Goal: Find contact information: Obtain details needed to contact an individual or organization

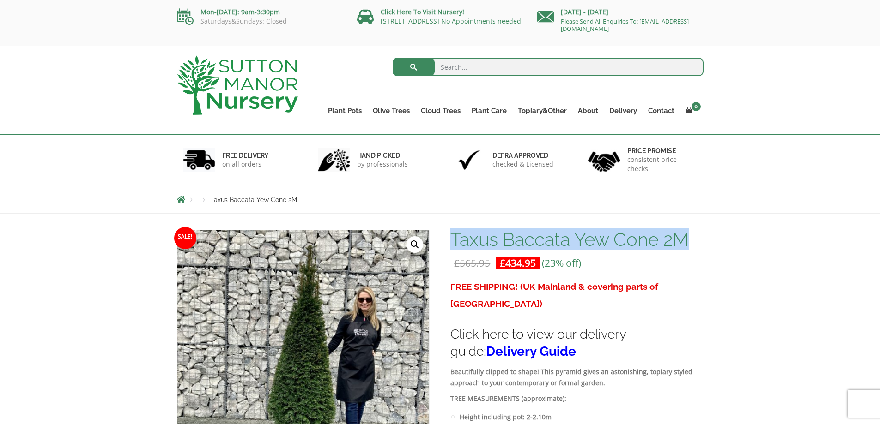
drag, startPoint x: 693, startPoint y: 243, endPoint x: 454, endPoint y: 243, distance: 238.8
click at [454, 243] on h1 "Taxus Baccata Yew Cone 2M" at bounding box center [576, 239] width 253 height 19
copy h1 "Taxus Baccata Yew Cone 2M"
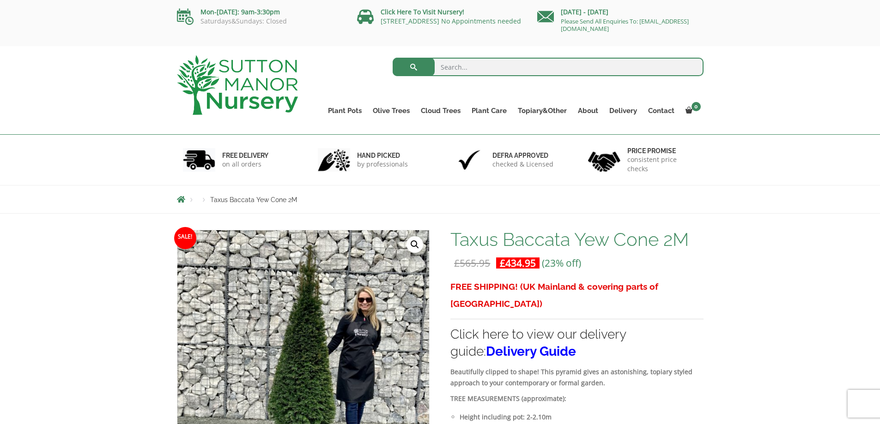
click at [662, 112] on link "Contact" at bounding box center [660, 110] width 37 height 13
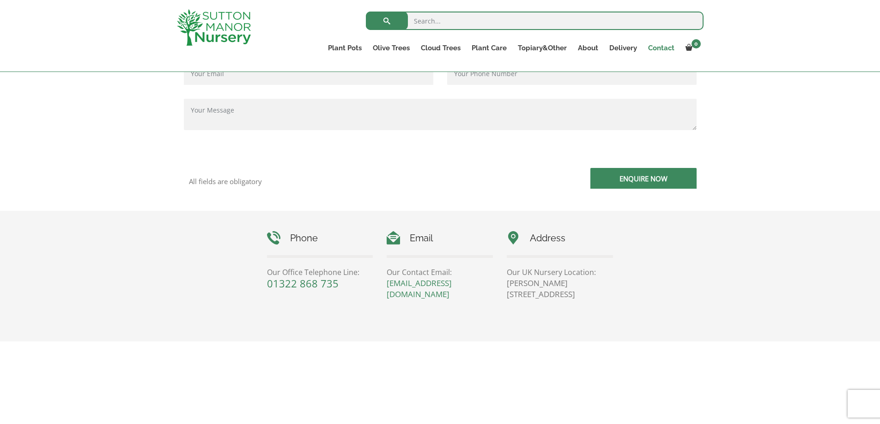
scroll to position [323, 0]
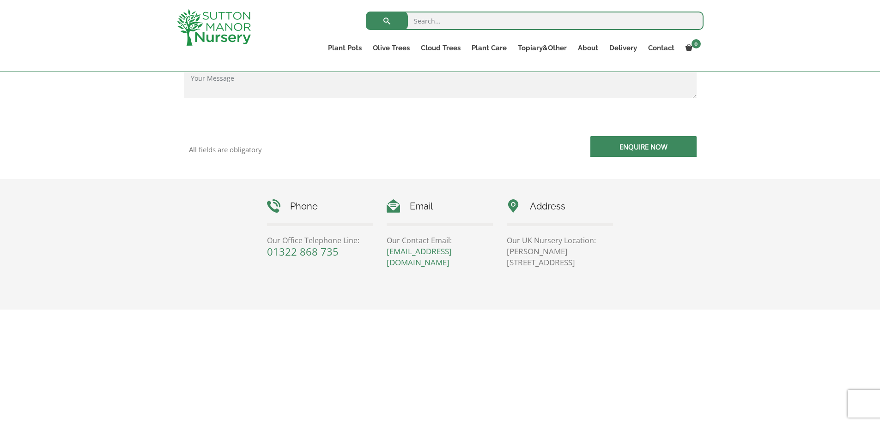
click at [761, 257] on div "Phone Our Office Telephone Line: [PHONE_NUMBER] Email Our Contact Email: [EMAIL…" at bounding box center [440, 244] width 880 height 131
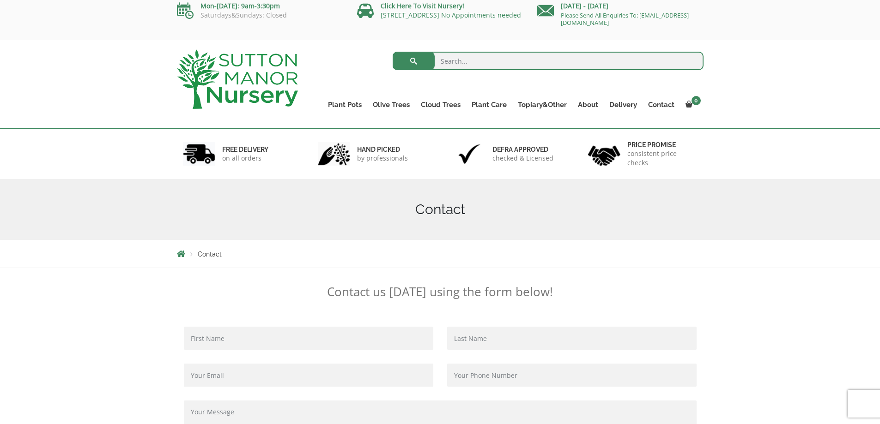
scroll to position [0, 0]
